Goal: Check status: Check status

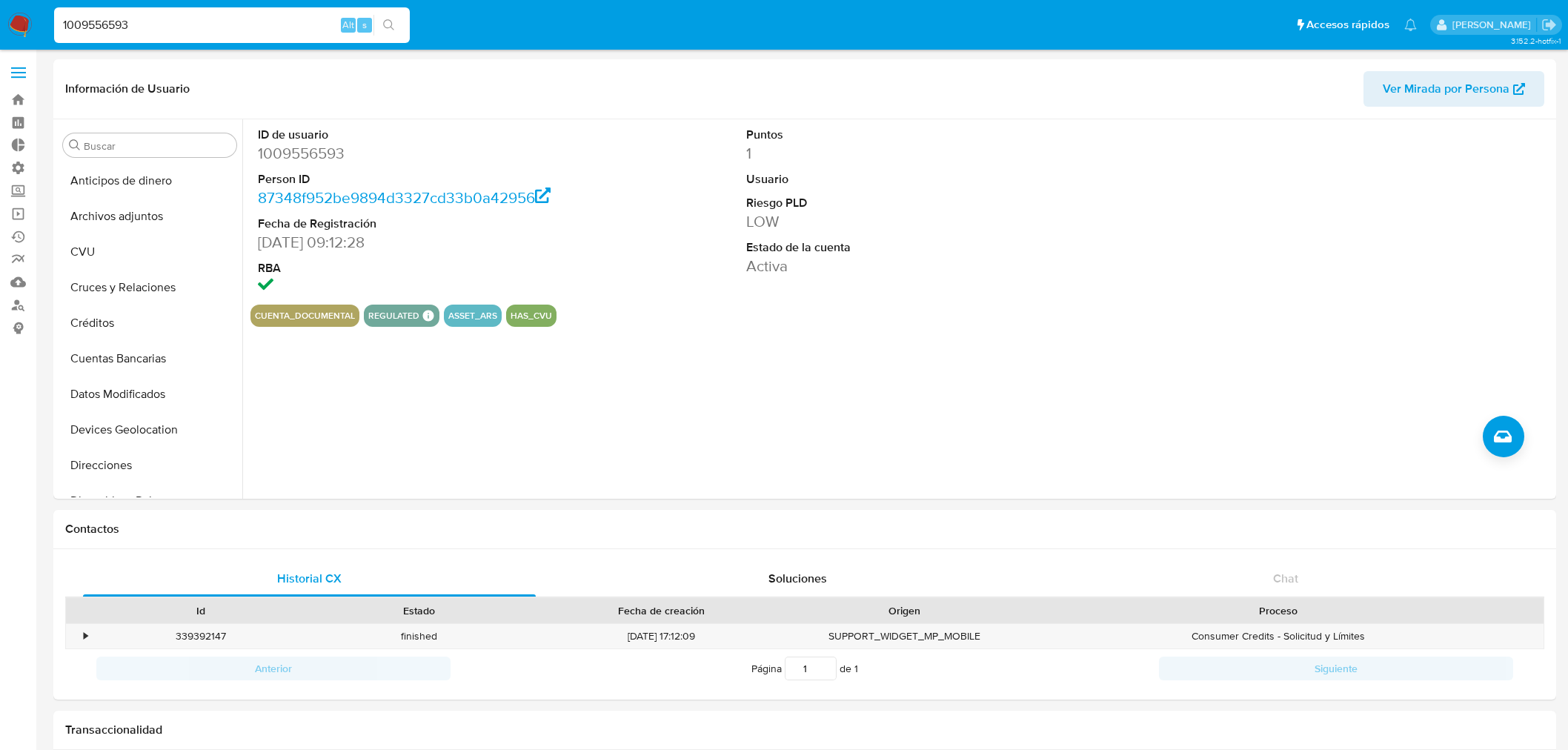
select select "10"
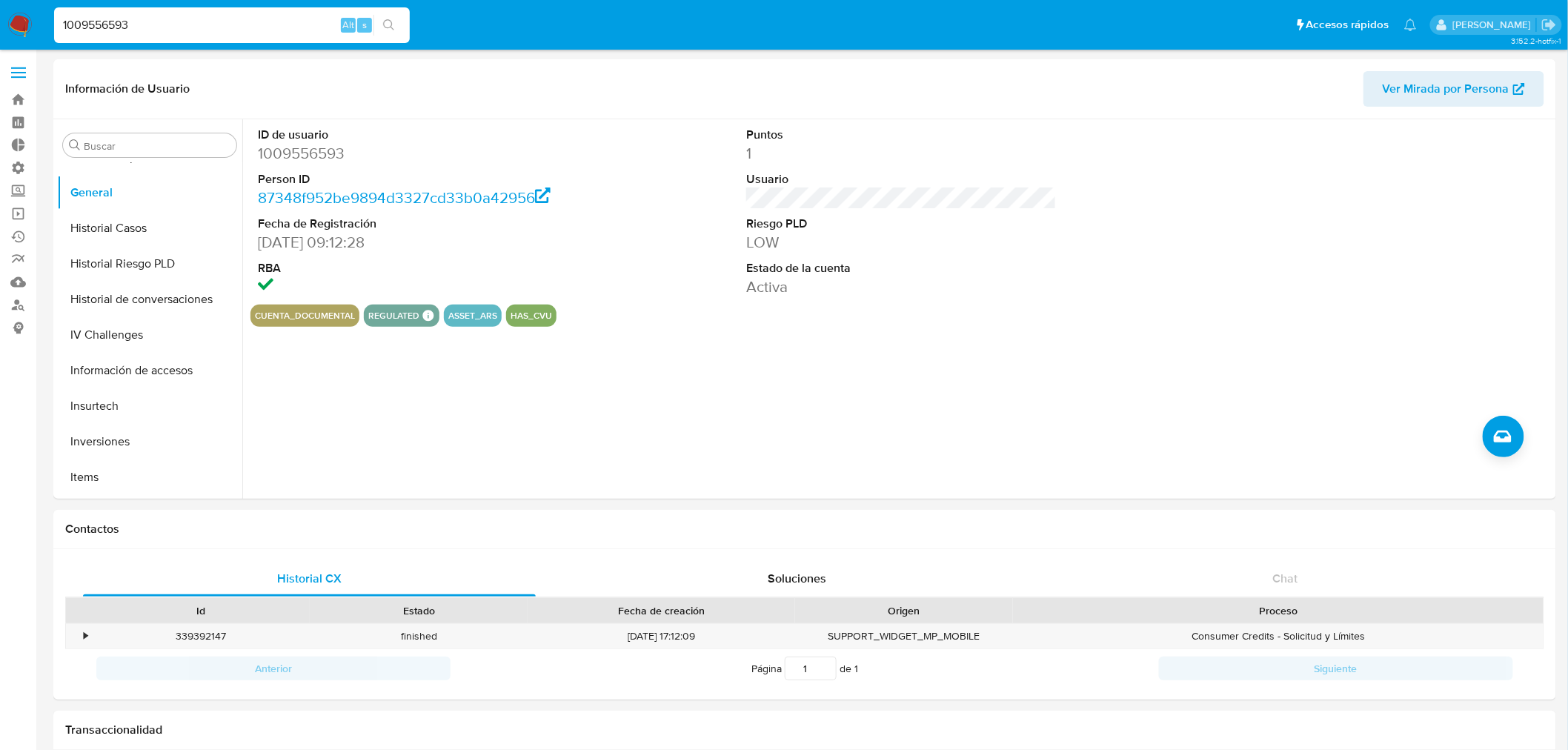
drag, startPoint x: 156, startPoint y: 32, endPoint x: 0, endPoint y: 10, distance: 157.5
click at [0, 10] on nav "Pausado Ver notificaciones 1009556593 Alt s Accesos rápidos Presiona las siguie…" at bounding box center [784, 25] width 1568 height 50
paste input "682481168"
type input "682481168"
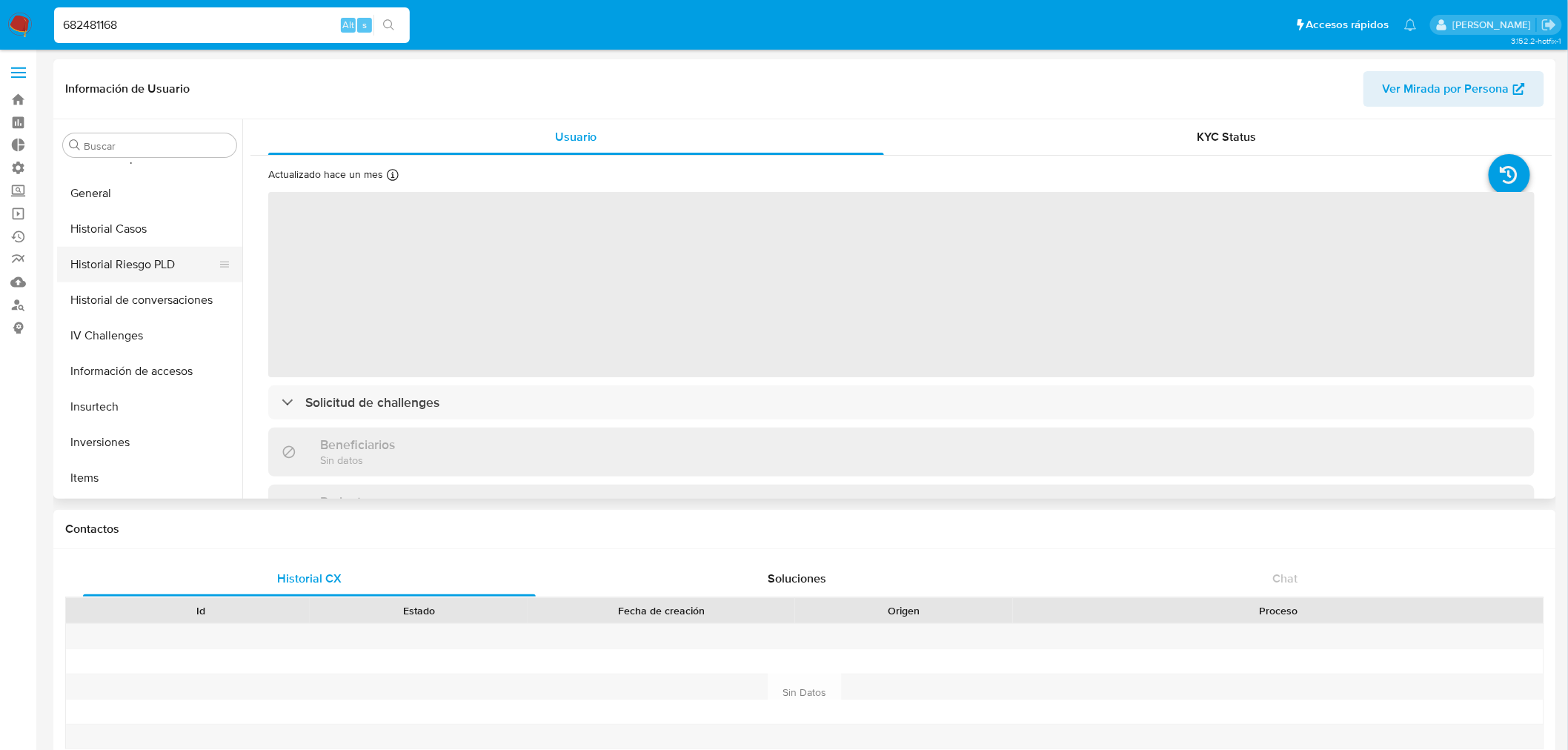
scroll to position [368, 0]
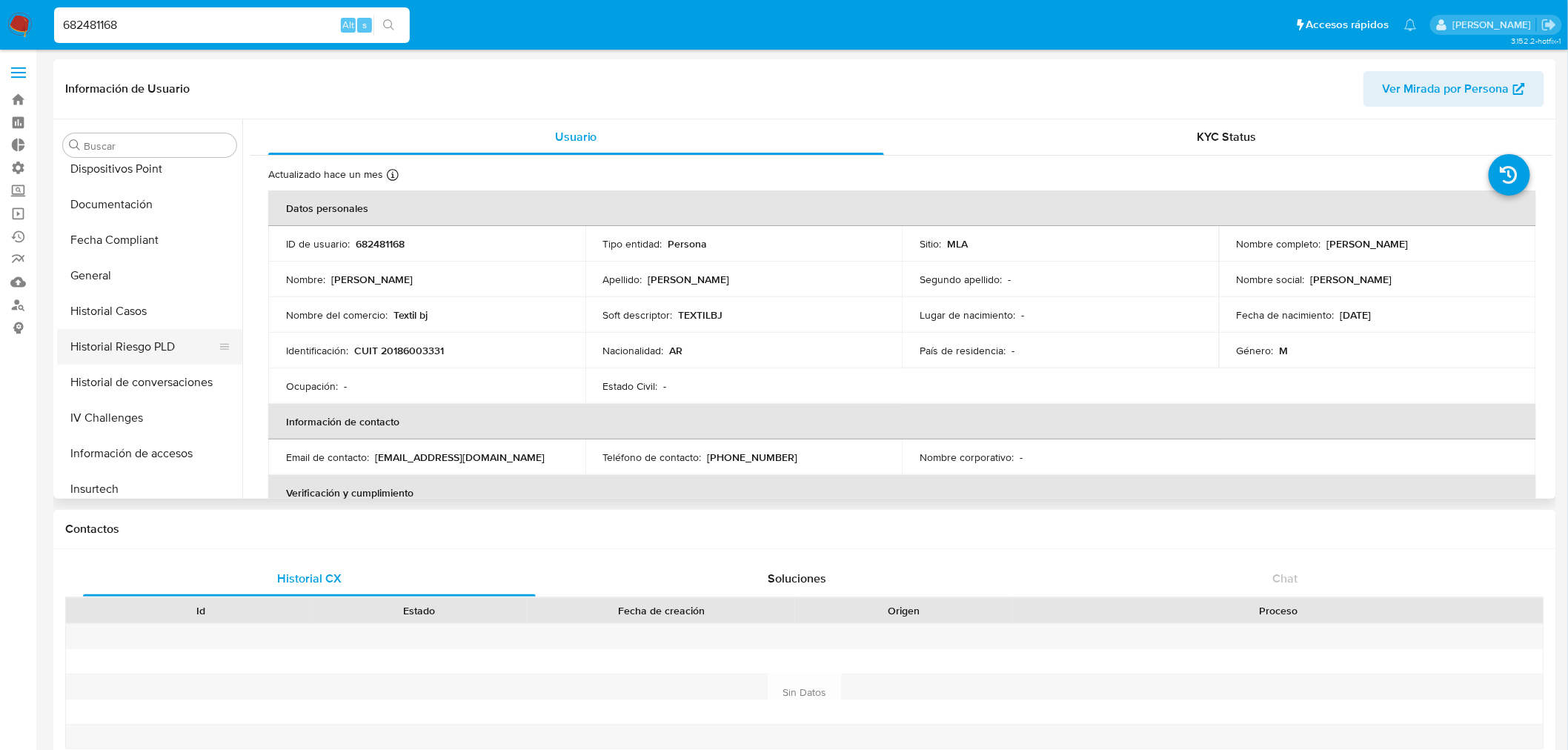
click at [118, 351] on button "Historial Riesgo PLD" at bounding box center [143, 347] width 174 height 36
select select "10"
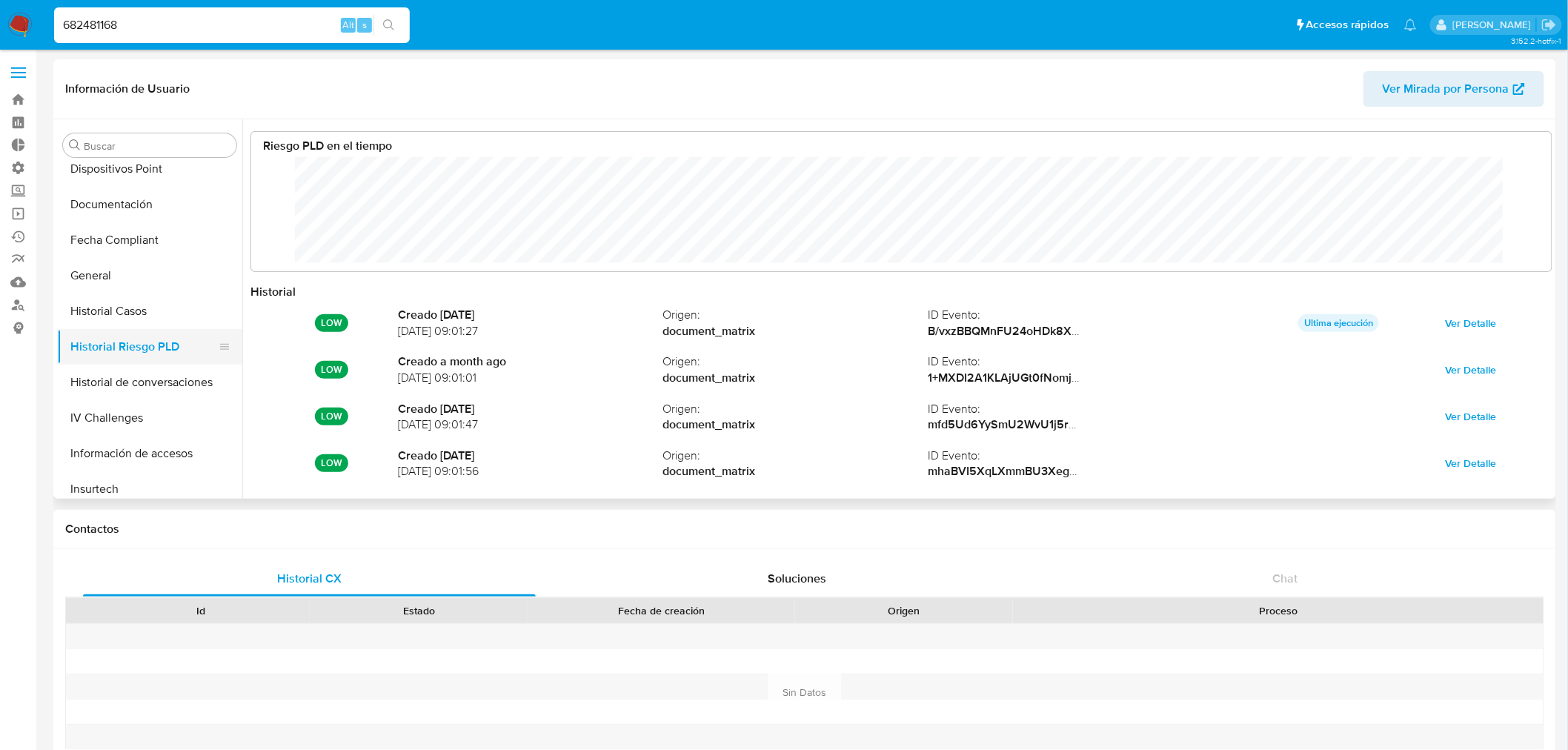
scroll to position [111, 1271]
drag, startPoint x: 200, startPoint y: 25, endPoint x: 30, endPoint y: 12, distance: 170.5
click at [30, 12] on nav "Pausado Ver notificaciones 682481168 Alt s Accesos rápidos Presiona las siguien…" at bounding box center [784, 25] width 1568 height 50
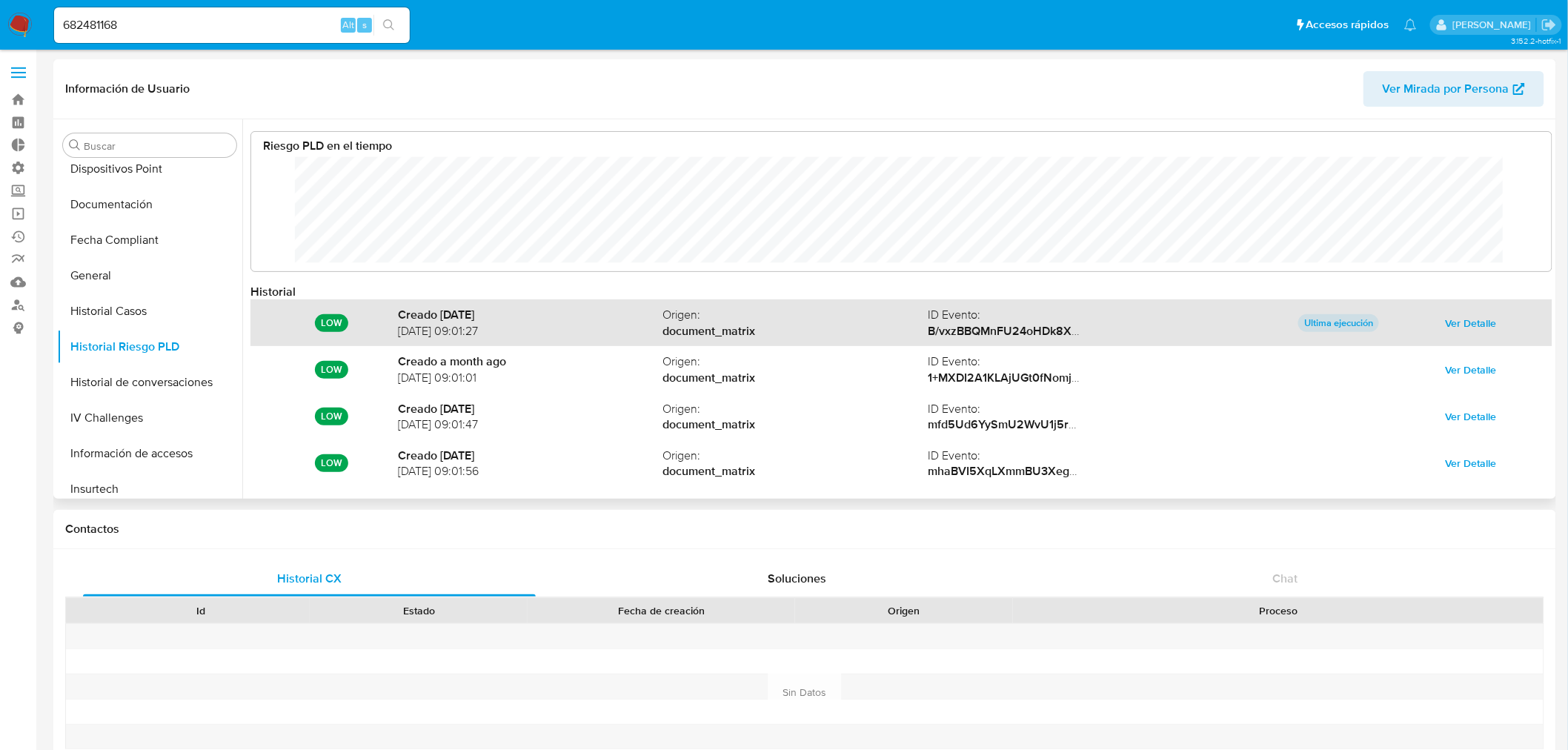
click at [1462, 329] on span "Ver Detalle" at bounding box center [1471, 322] width 51 height 20
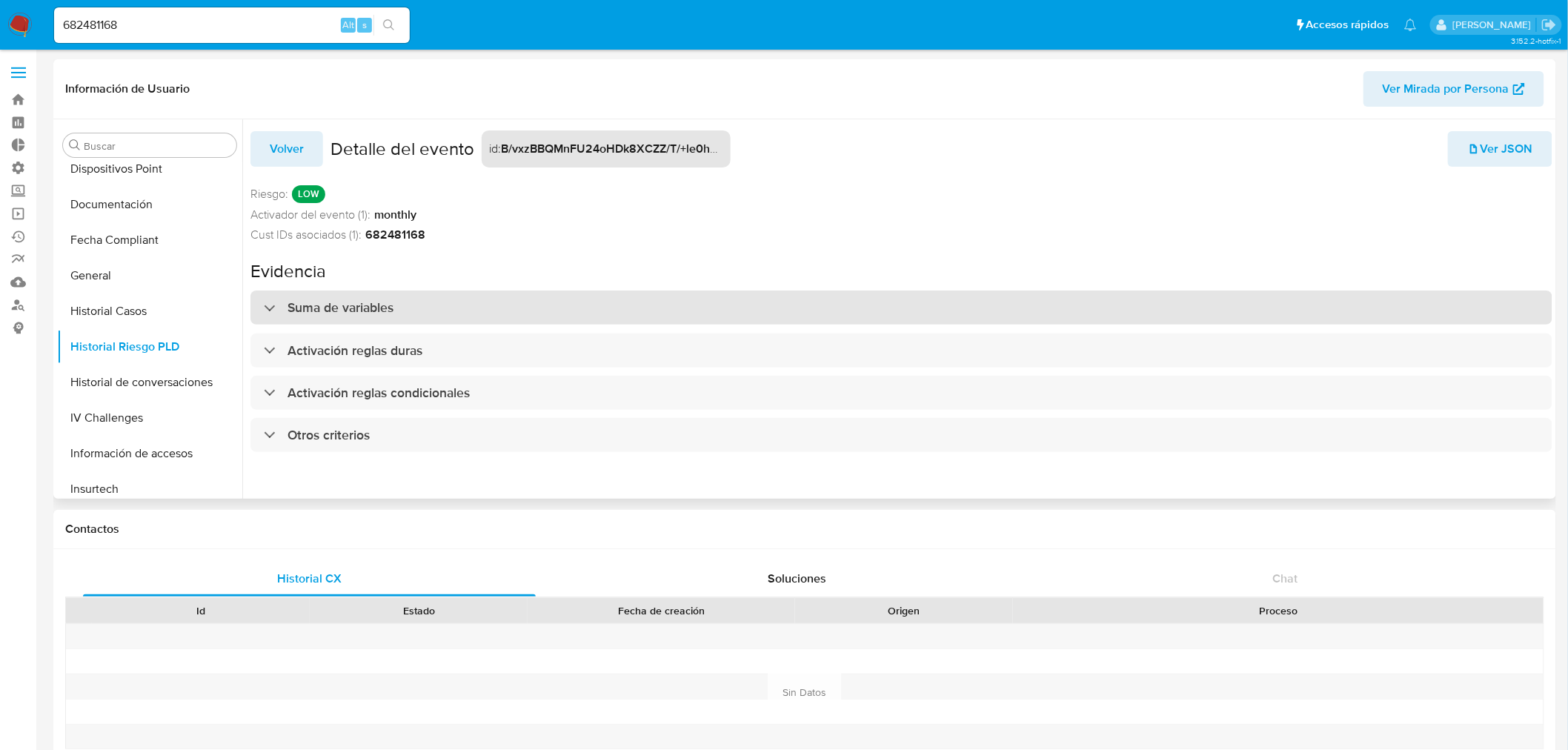
click at [359, 309] on h3 "Suma de variables" at bounding box center [340, 307] width 106 height 16
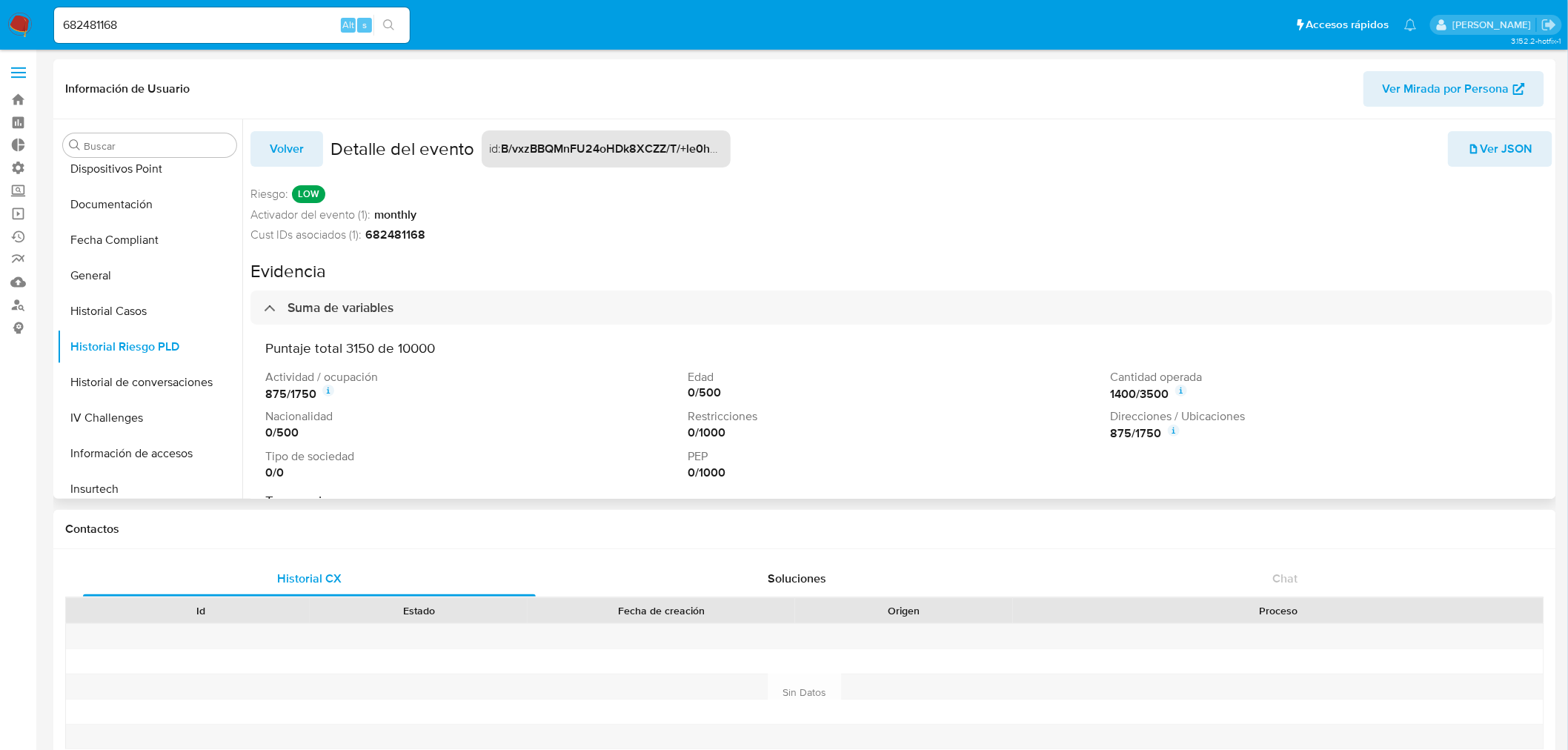
click at [1168, 427] on icon at bounding box center [1174, 430] width 12 height 12
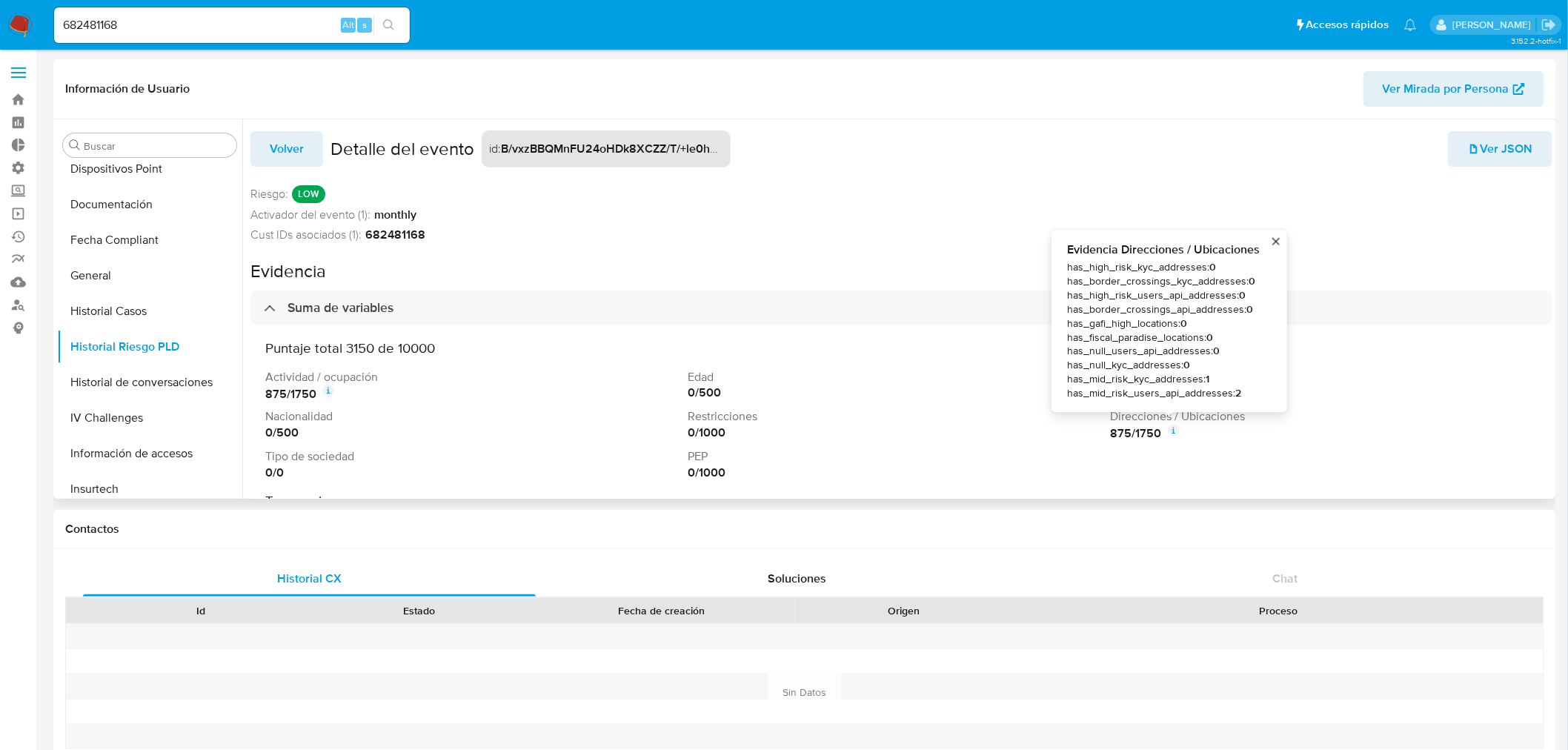
click at [1173, 428] on icon at bounding box center [1174, 430] width 12 height 12
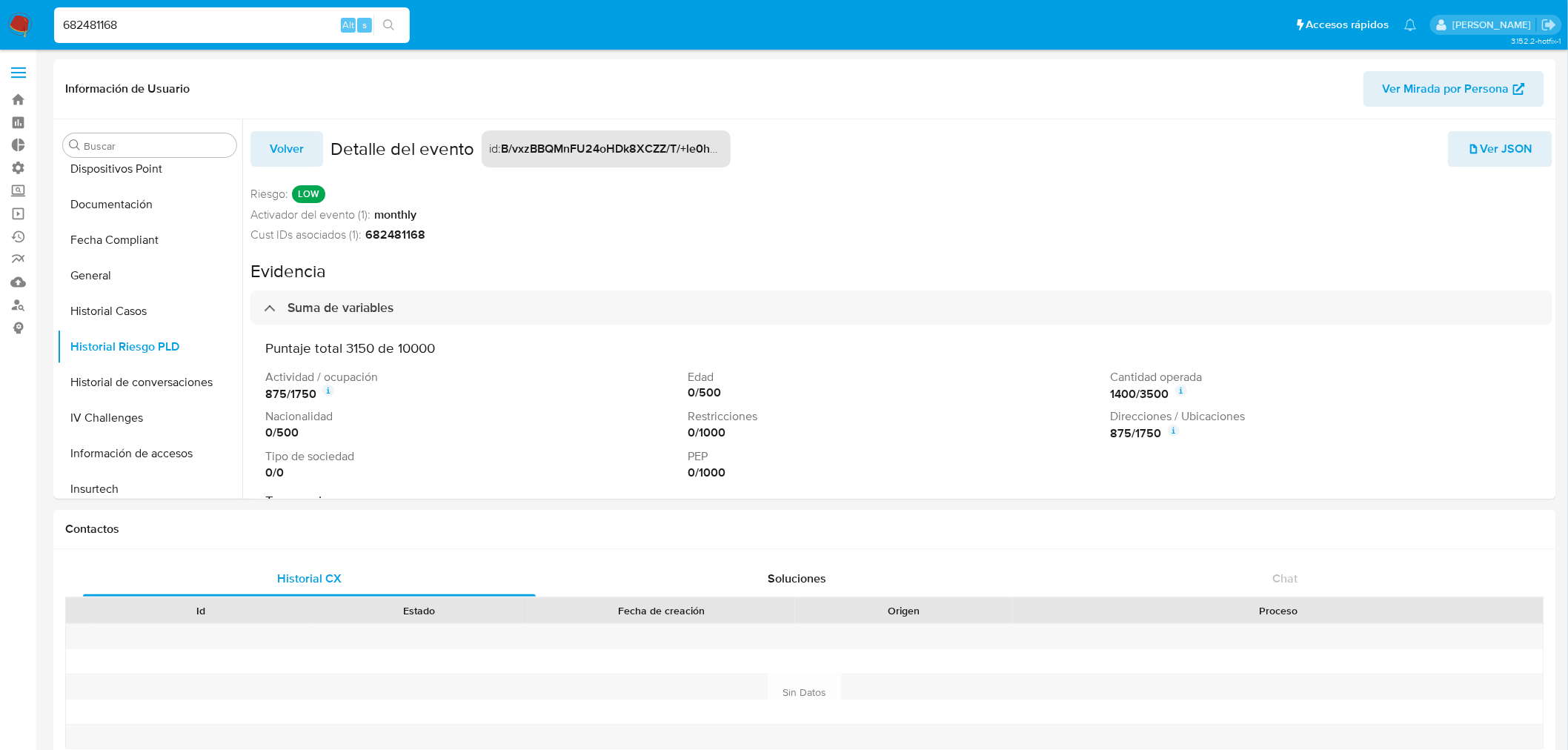
drag, startPoint x: 183, startPoint y: 20, endPoint x: 0, endPoint y: 20, distance: 183.0
click at [0, 20] on nav "Pausado Ver notificaciones 682481168 Alt s Accesos rápidos Presiona las siguien…" at bounding box center [784, 25] width 1568 height 50
paste input "1009556593"
type input "1009556593"
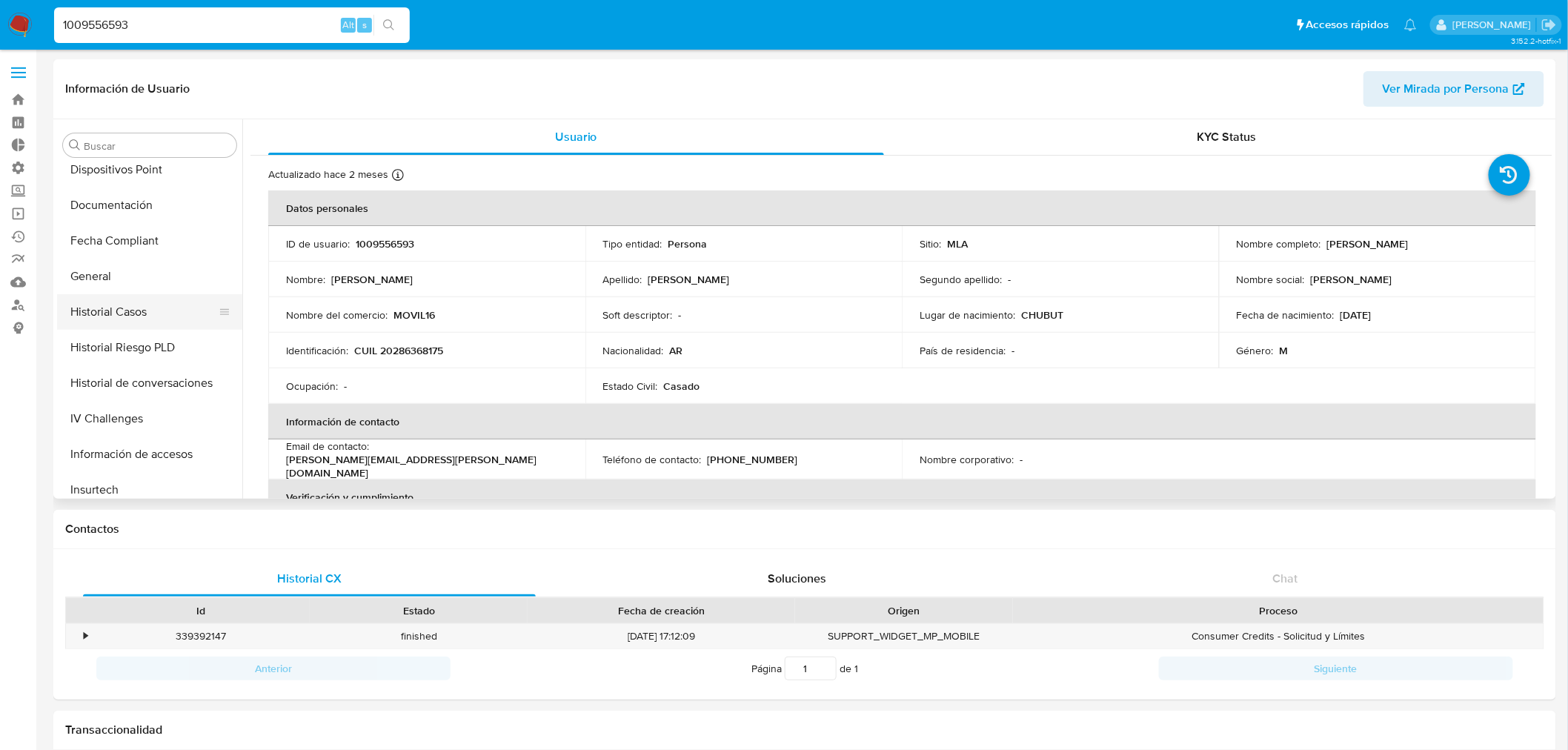
select select "10"
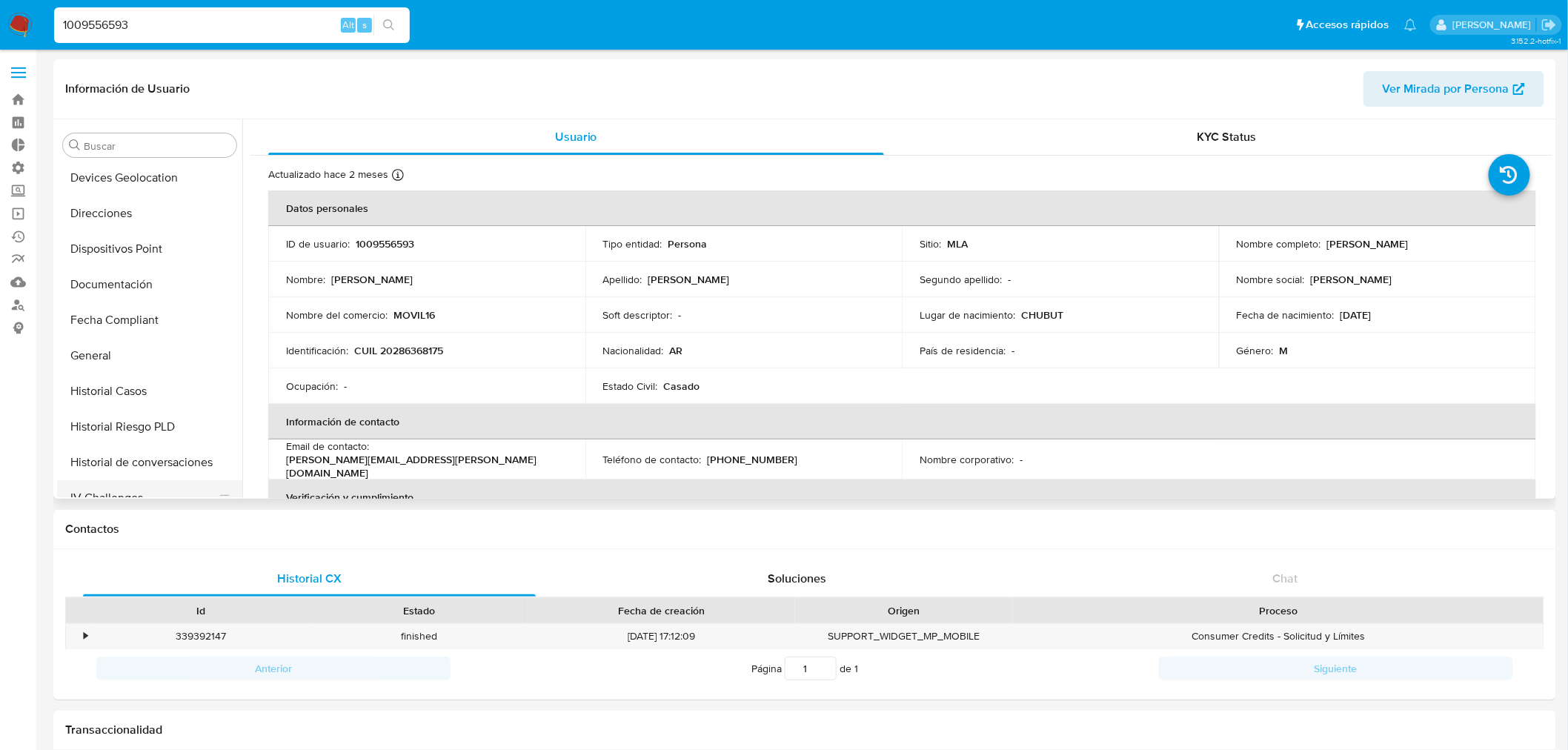
scroll to position [331, 0]
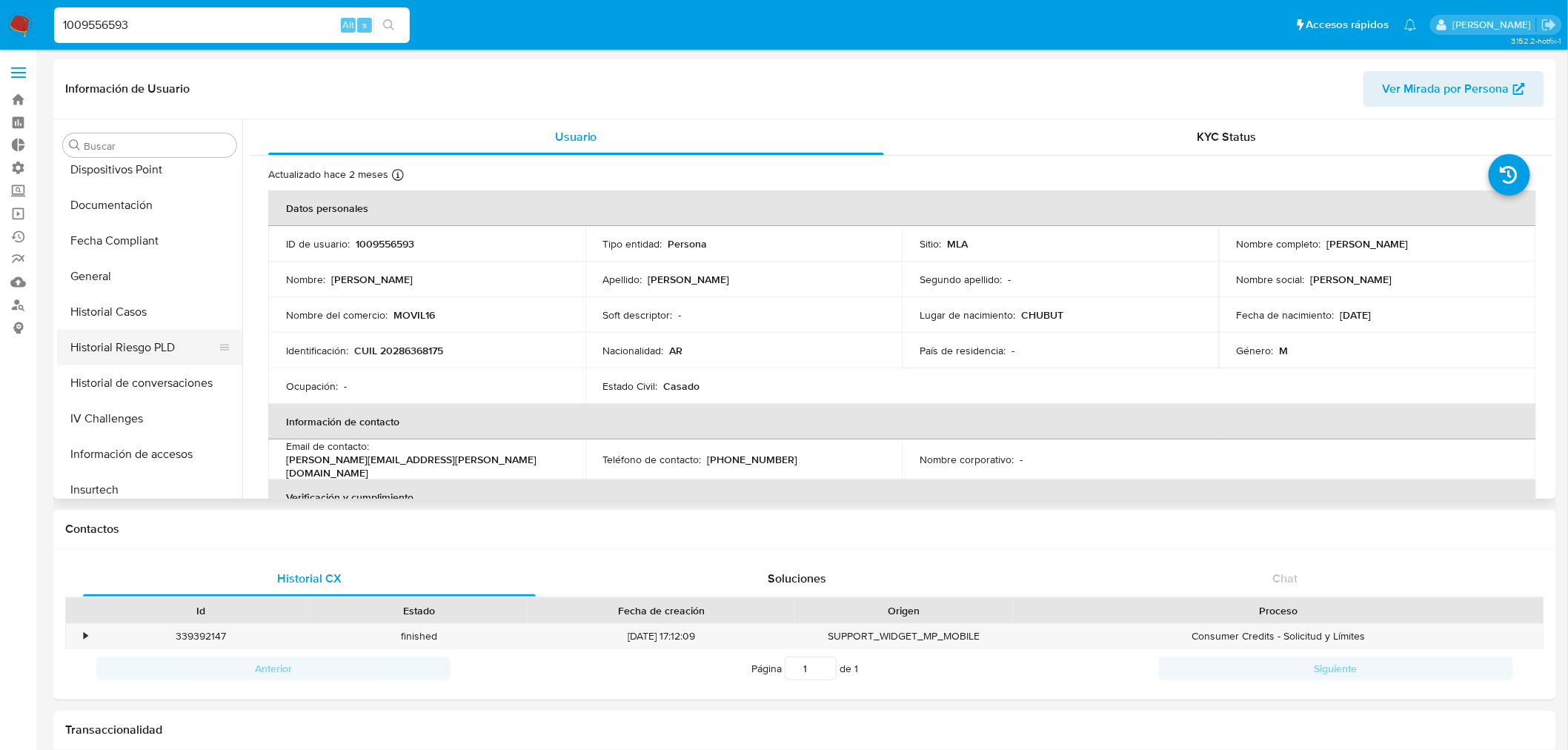
click at [147, 351] on button "Historial Riesgo PLD" at bounding box center [143, 347] width 174 height 36
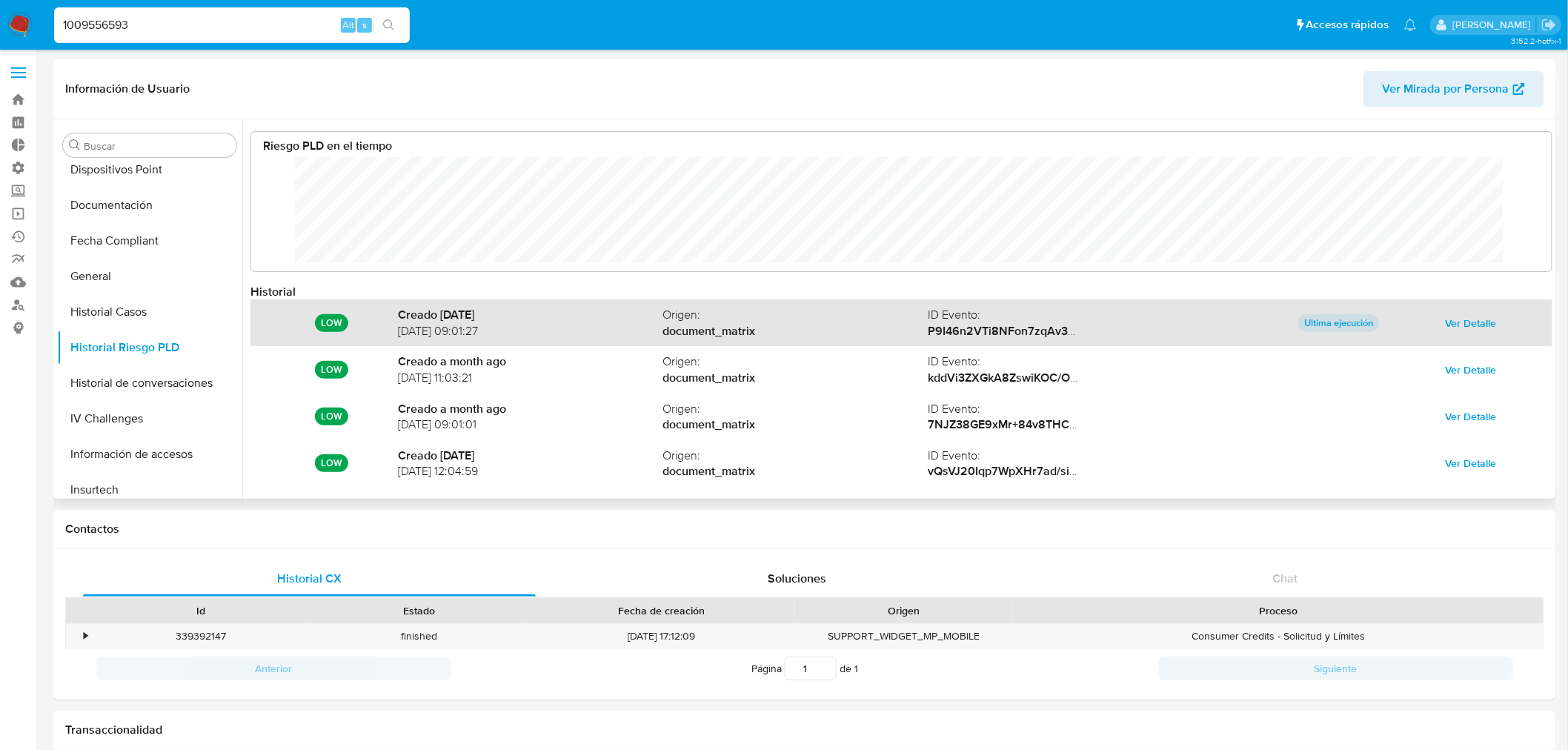
scroll to position [77, 0]
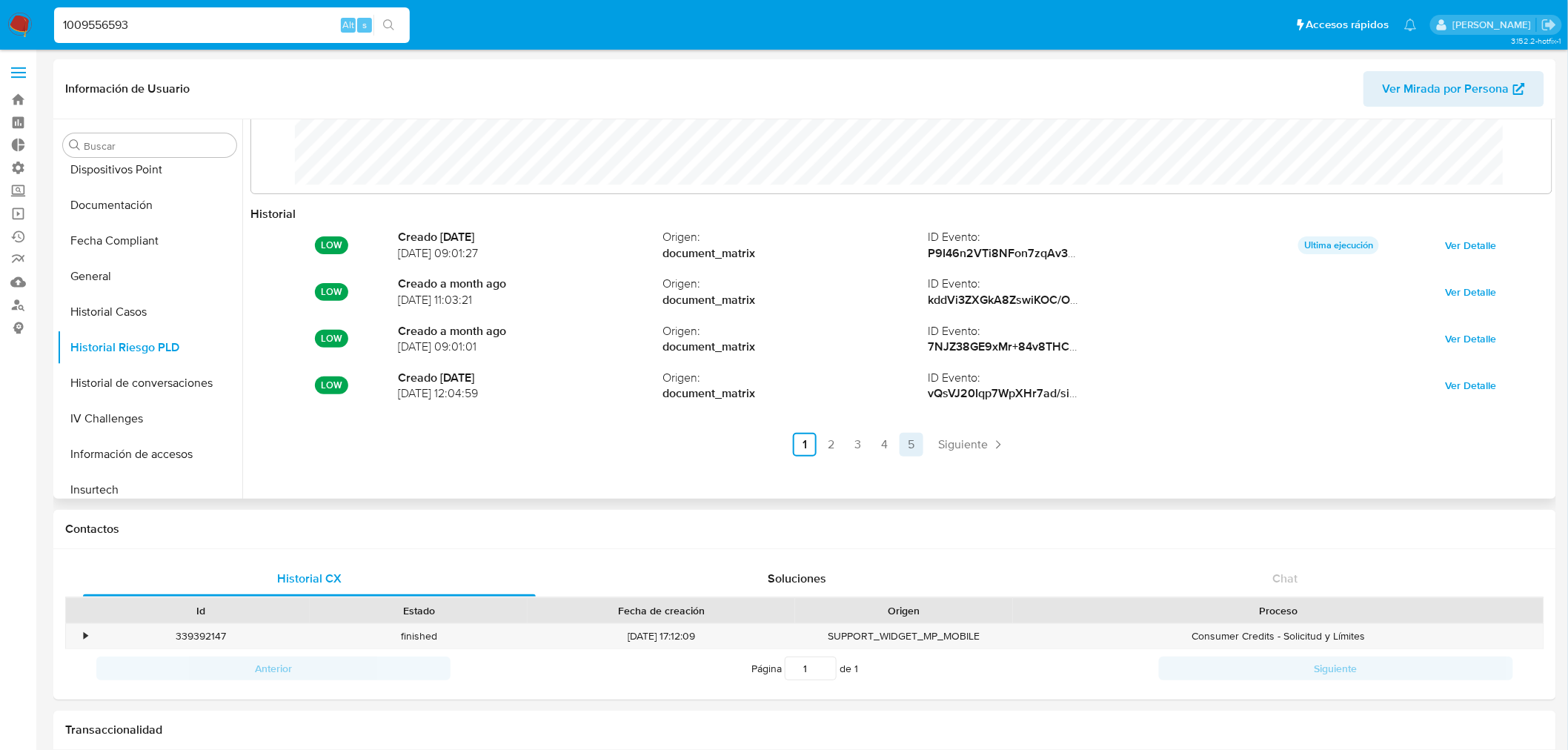
click at [905, 438] on link "5" at bounding box center [911, 444] width 24 height 24
